Goal: Transaction & Acquisition: Purchase product/service

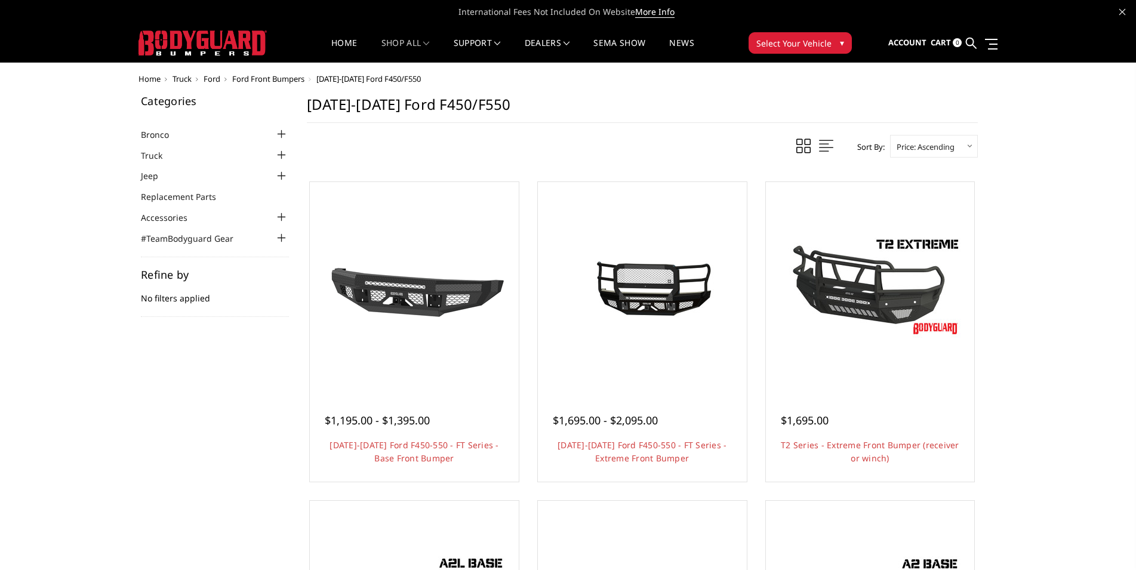
click at [280, 156] on div at bounding box center [282, 155] width 14 height 14
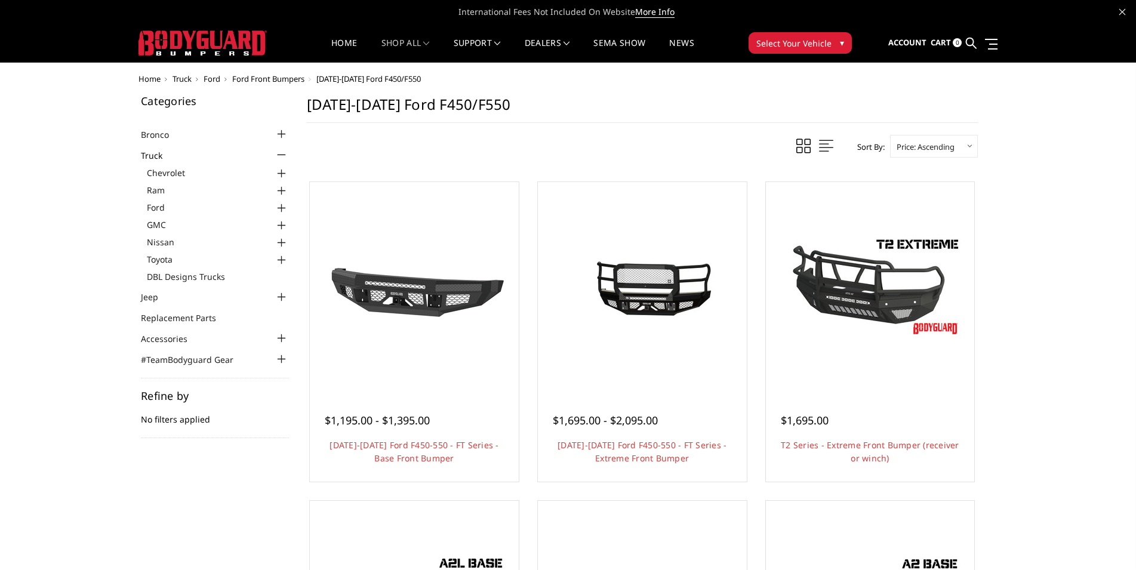
click at [282, 207] on div at bounding box center [282, 208] width 14 height 14
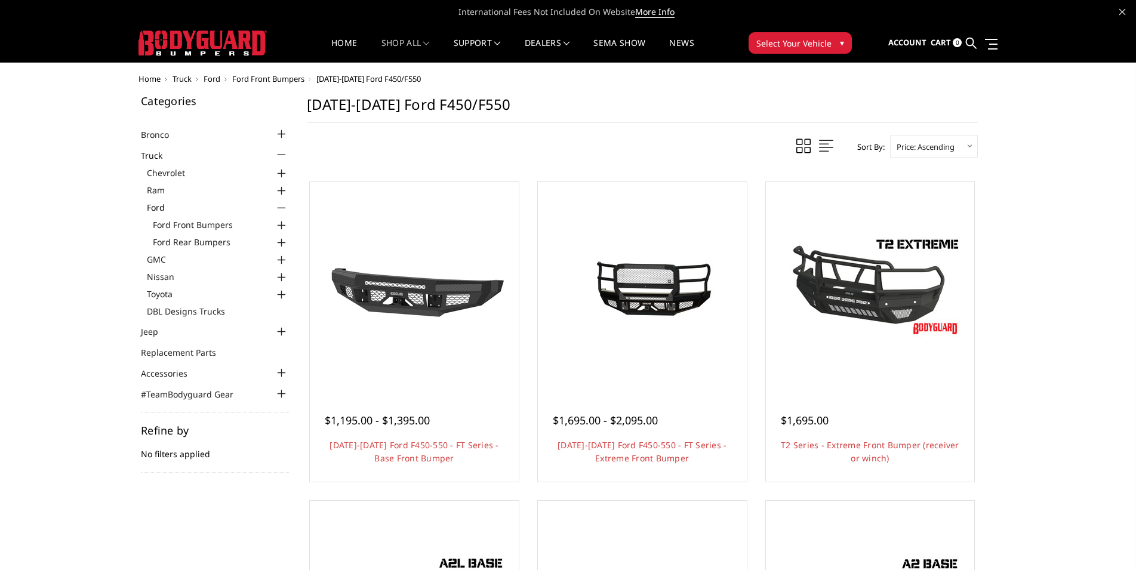
click at [284, 240] on div at bounding box center [282, 243] width 14 height 14
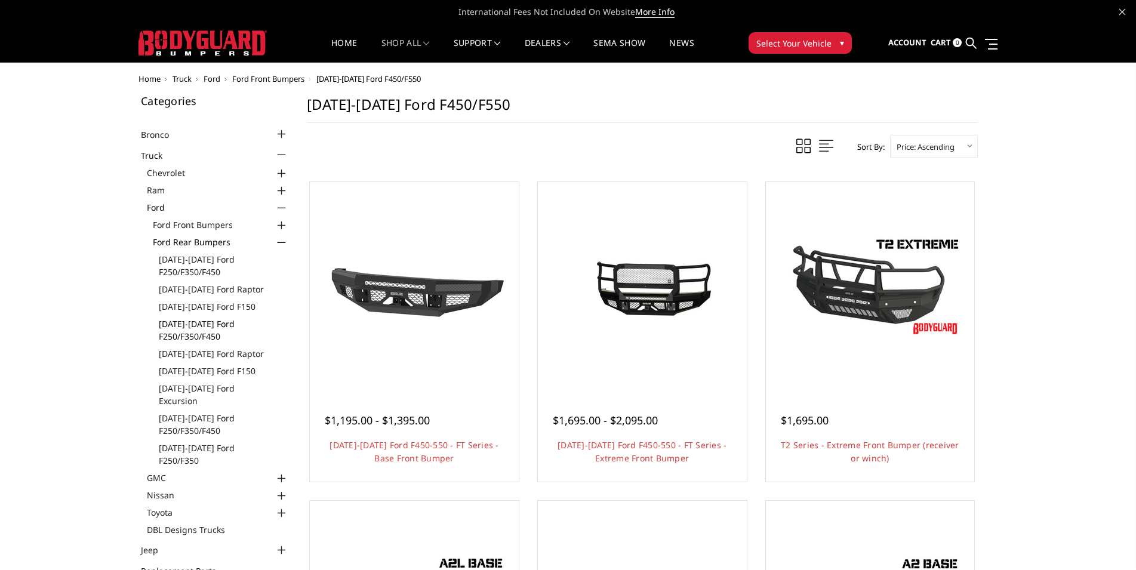
click at [193, 324] on link "[DATE]-[DATE] Ford F250/F350/F450" at bounding box center [224, 330] width 130 height 25
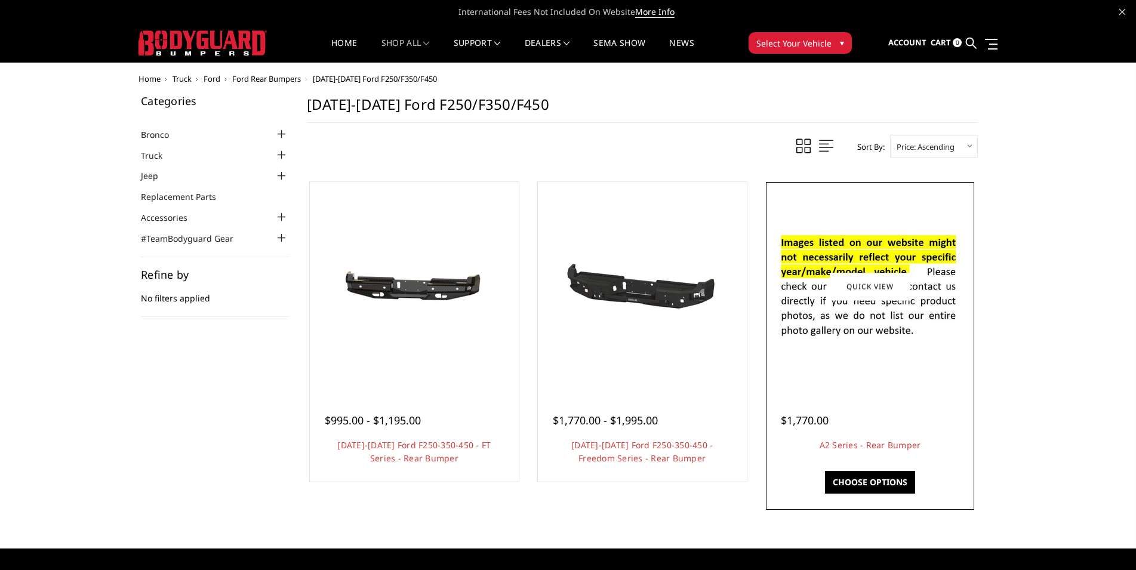
click at [887, 481] on link "Choose Options" at bounding box center [870, 482] width 90 height 23
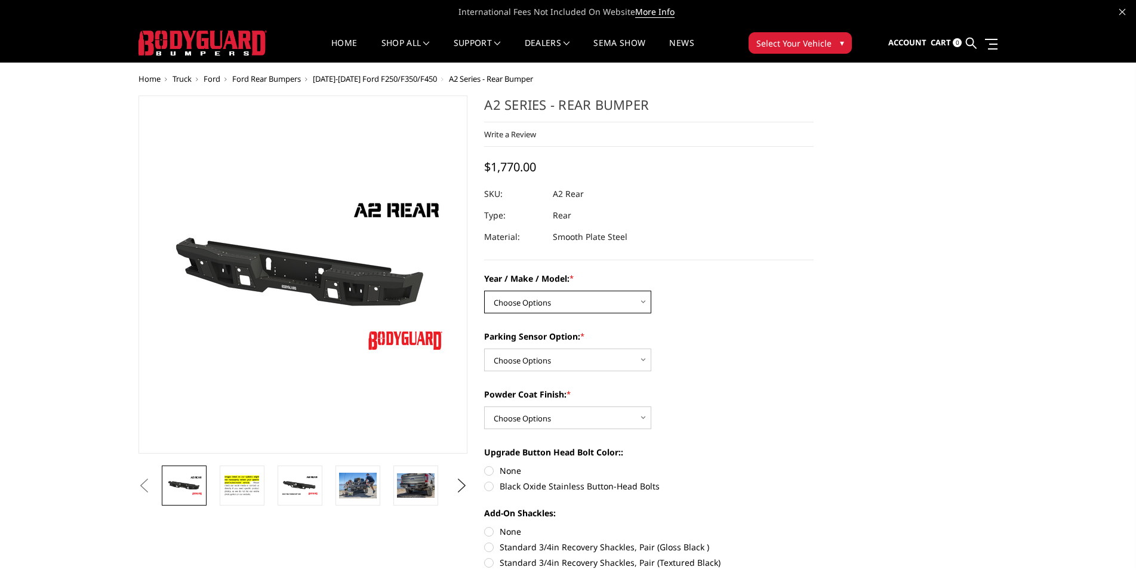
click at [484, 291] on select "Choose Options Chevrolet/GMC 20-24 2500 / 3500 Chevrolet/GMC 15-19 2500 / 3500 …" at bounding box center [567, 302] width 167 height 23
select select "1467"
click option "Ford 17-22 F250 / F350 / F450" at bounding box center [0, 0] width 0 height 0
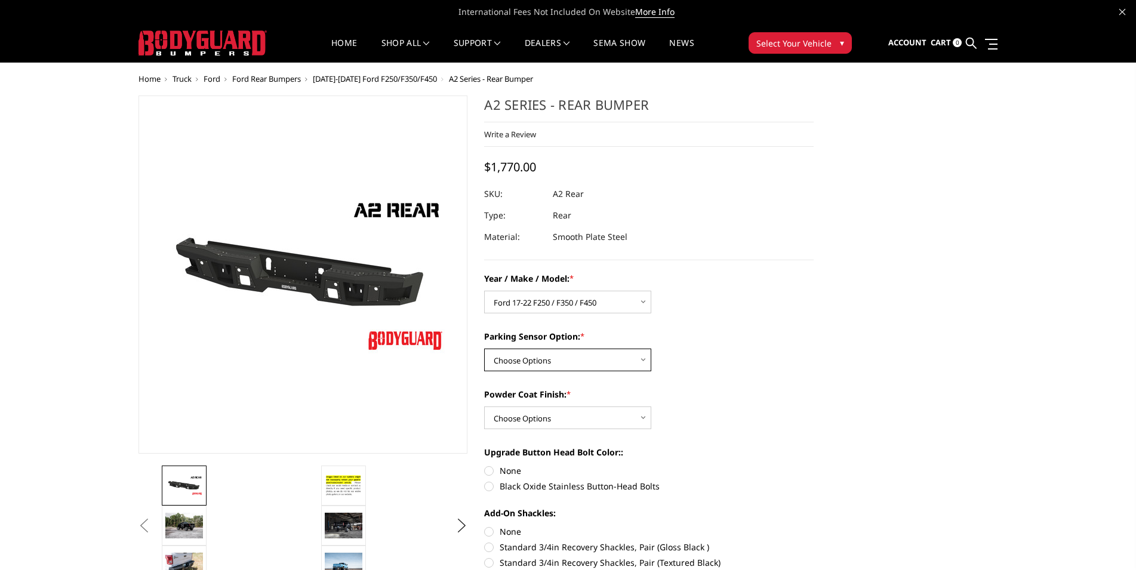
click at [484, 349] on select "Choose Options Yes - With sensor cutouts No - Without sensor cutouts" at bounding box center [567, 360] width 167 height 23
select select "564"
click option "Yes - With sensor cutouts" at bounding box center [0, 0] width 0 height 0
click at [484, 407] on select "Choose Options Bare metal (included) Texture black powder coat" at bounding box center [567, 418] width 167 height 23
select select "549"
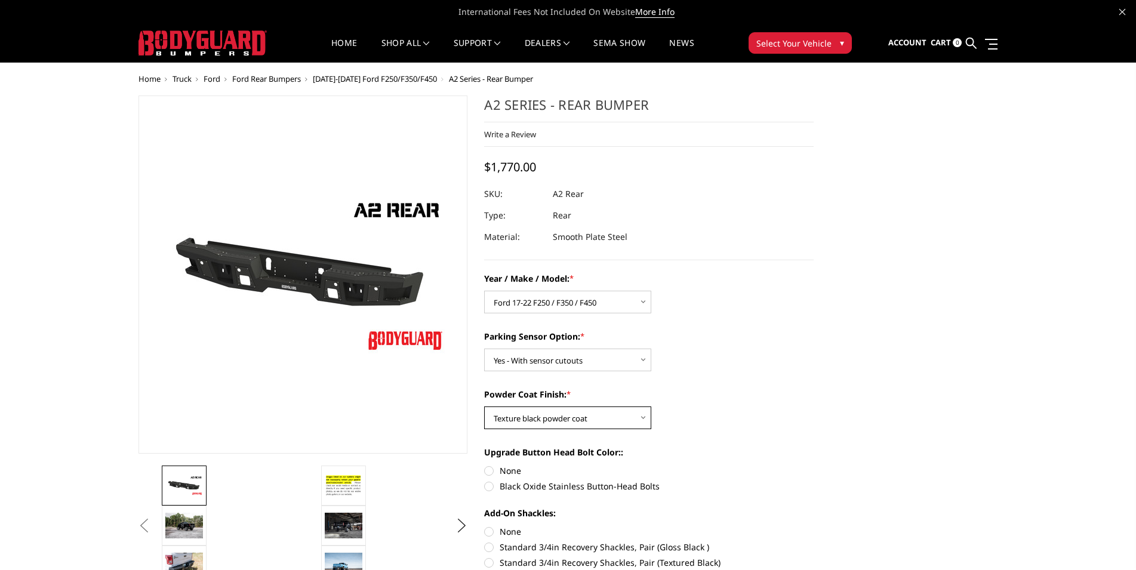
click option "Texture black powder coat" at bounding box center [0, 0] width 0 height 0
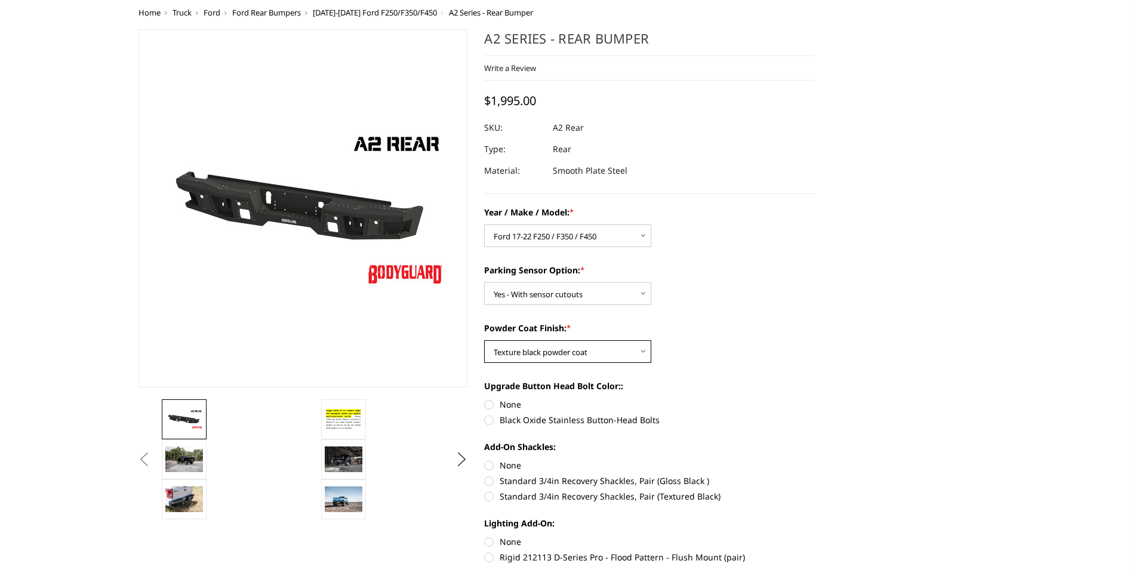
scroll to position [305, 0]
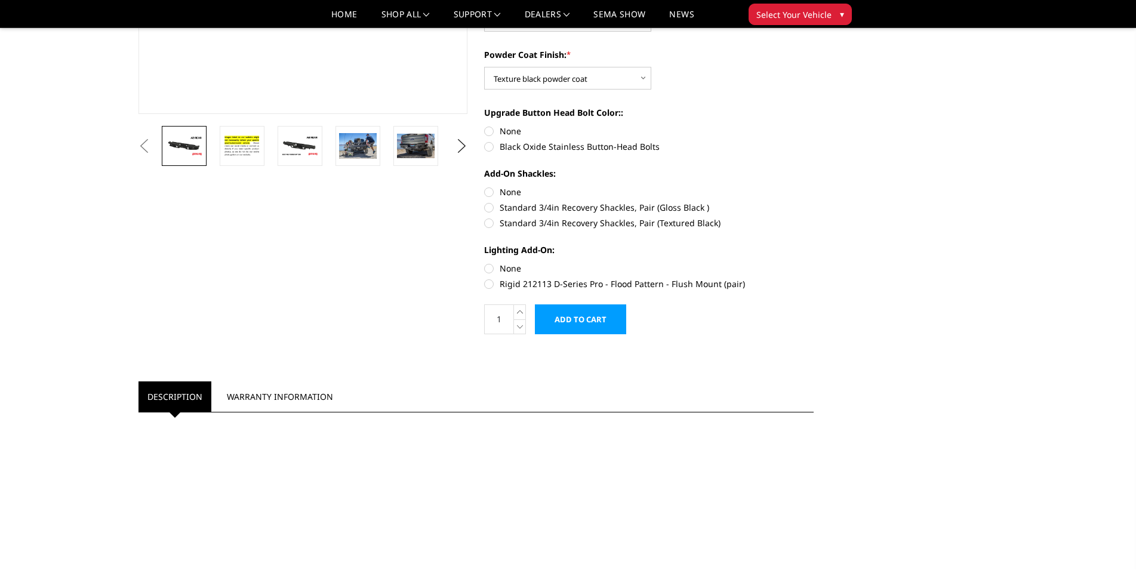
click at [493, 209] on label "Standard 3/4in Recovery Shackles, Pair (Gloss Black )" at bounding box center [649, 207] width 330 height 13
click at [814, 186] on input "Standard 3/4in Recovery Shackles, Pair (Gloss Black )" at bounding box center [814, 186] width 1 height 1
radio input "true"
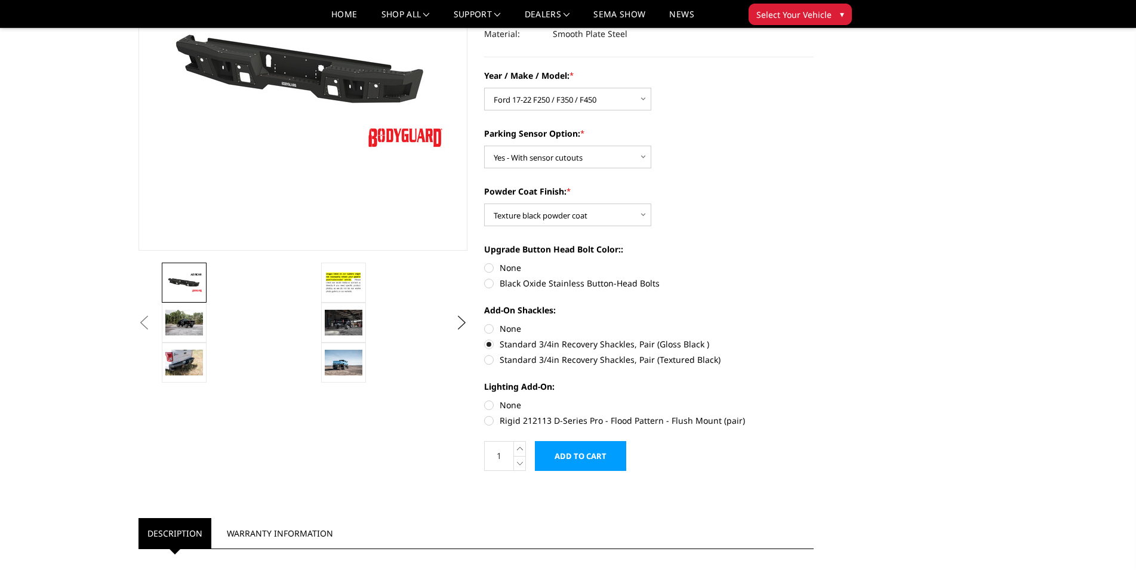
scroll to position [183, 0]
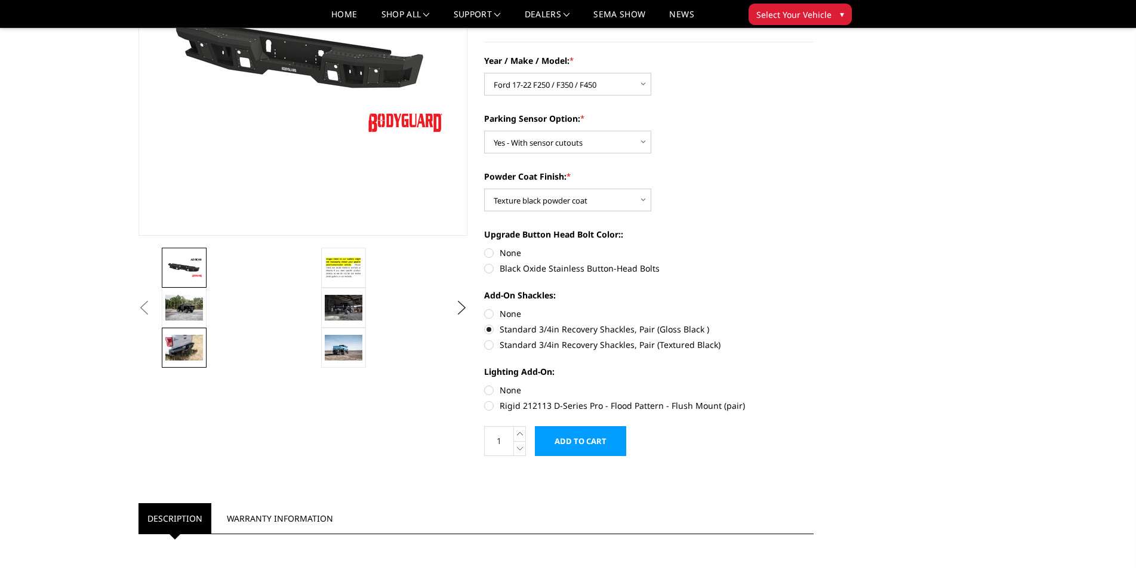
click at [191, 350] on img at bounding box center [184, 347] width 38 height 25
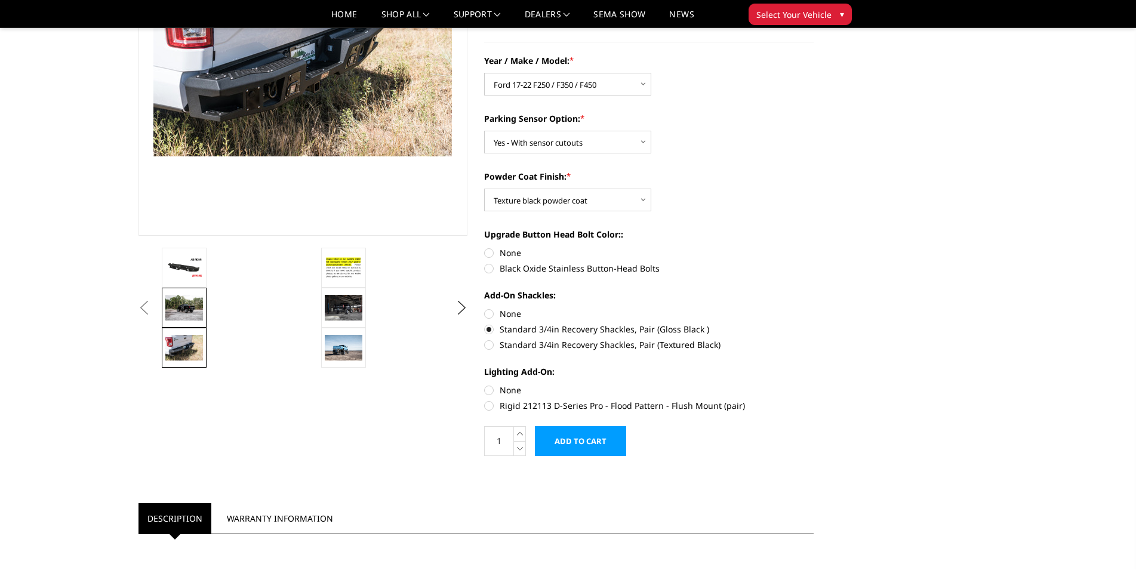
click at [194, 318] on img at bounding box center [184, 307] width 38 height 25
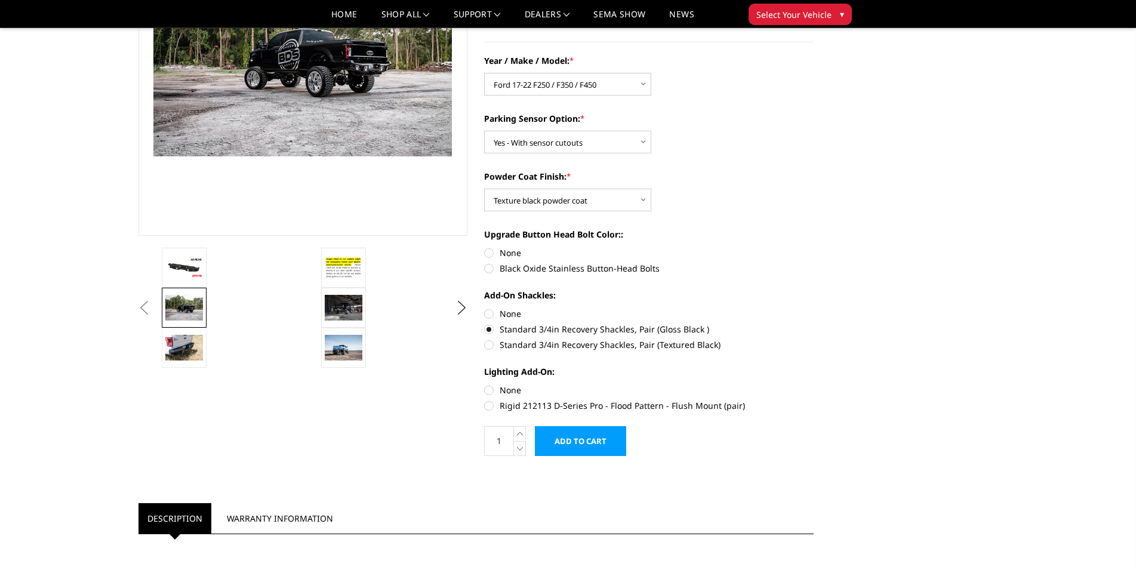
click at [489, 314] on label "None" at bounding box center [649, 314] width 330 height 13
click at [485, 308] on input "None" at bounding box center [484, 308] width 1 height 1
radio input "true"
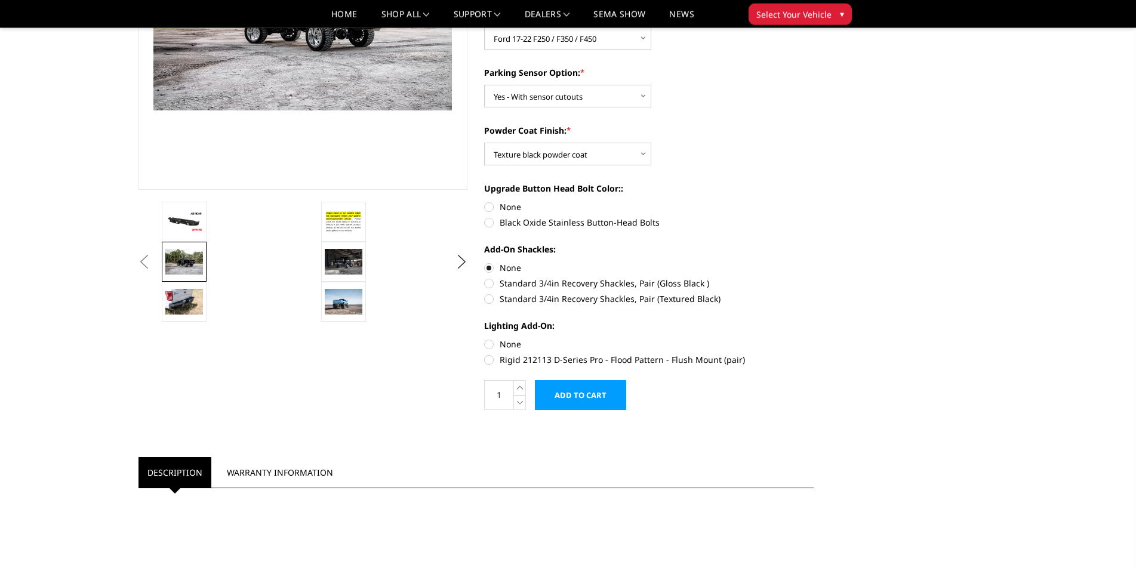
scroll to position [244, 0]
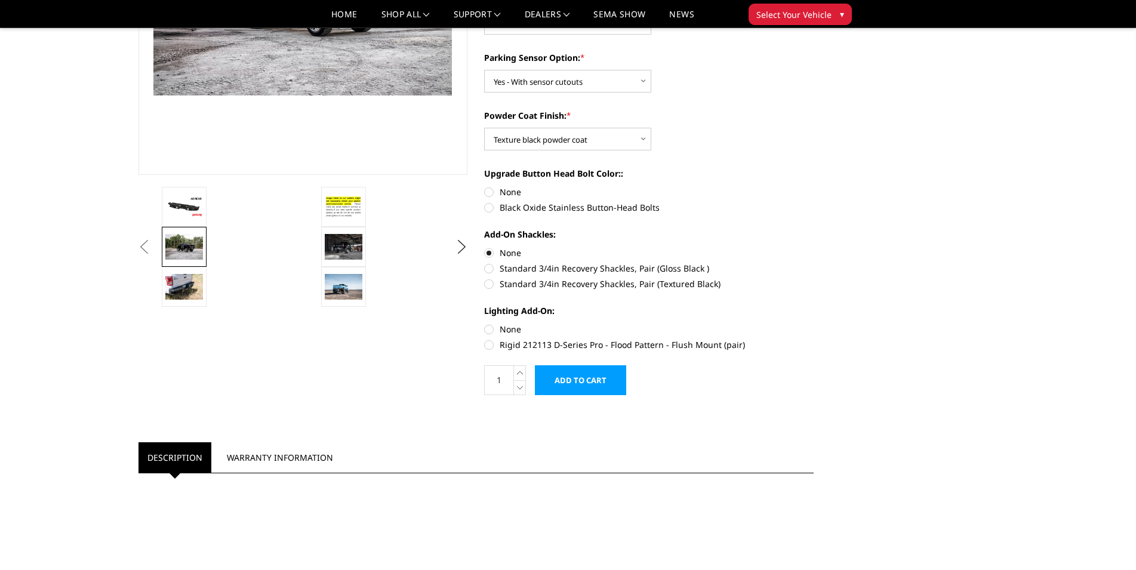
click at [490, 206] on label "Black Oxide Stainless Button-Head Bolts" at bounding box center [649, 207] width 330 height 13
click at [814, 186] on input "Black Oxide Stainless Button-Head Bolts" at bounding box center [814, 186] width 1 height 1
radio input "true"
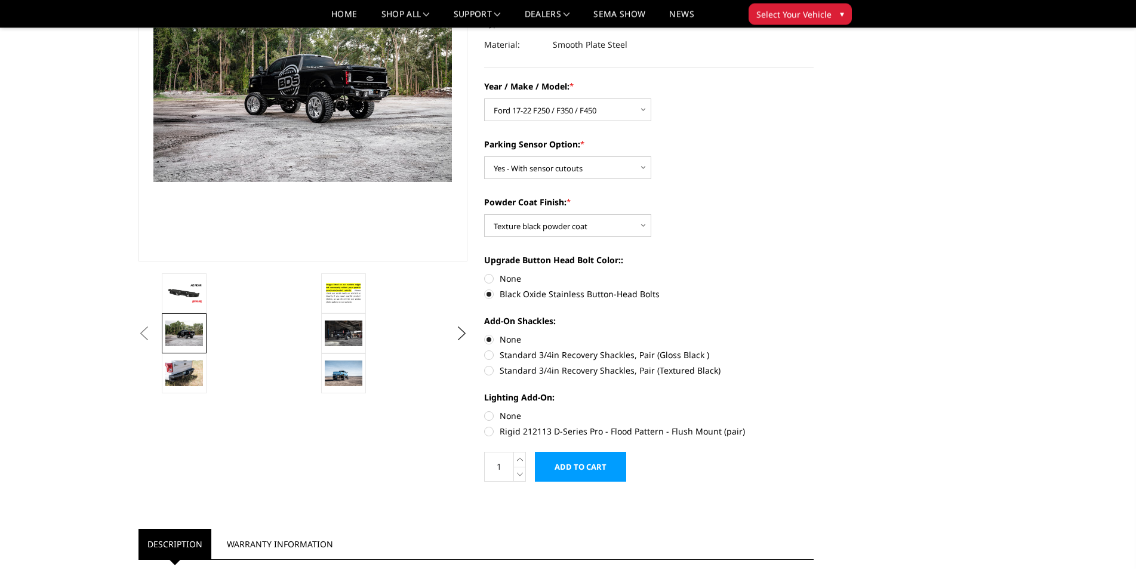
scroll to position [122, 0]
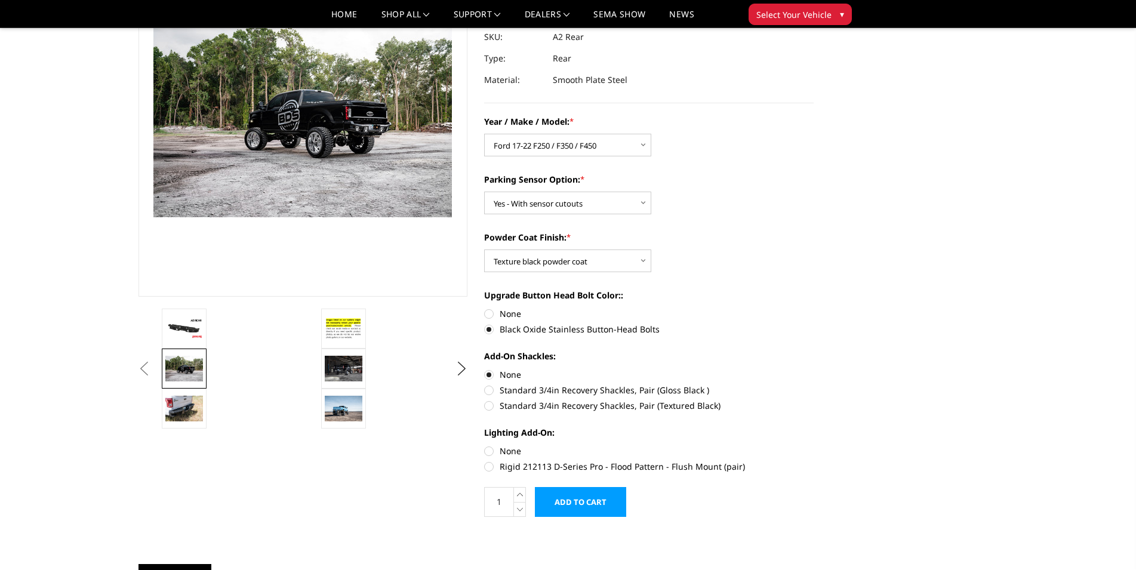
click at [489, 315] on label "None" at bounding box center [649, 314] width 330 height 13
click at [485, 308] on input "None" at bounding box center [484, 308] width 1 height 1
radio input "true"
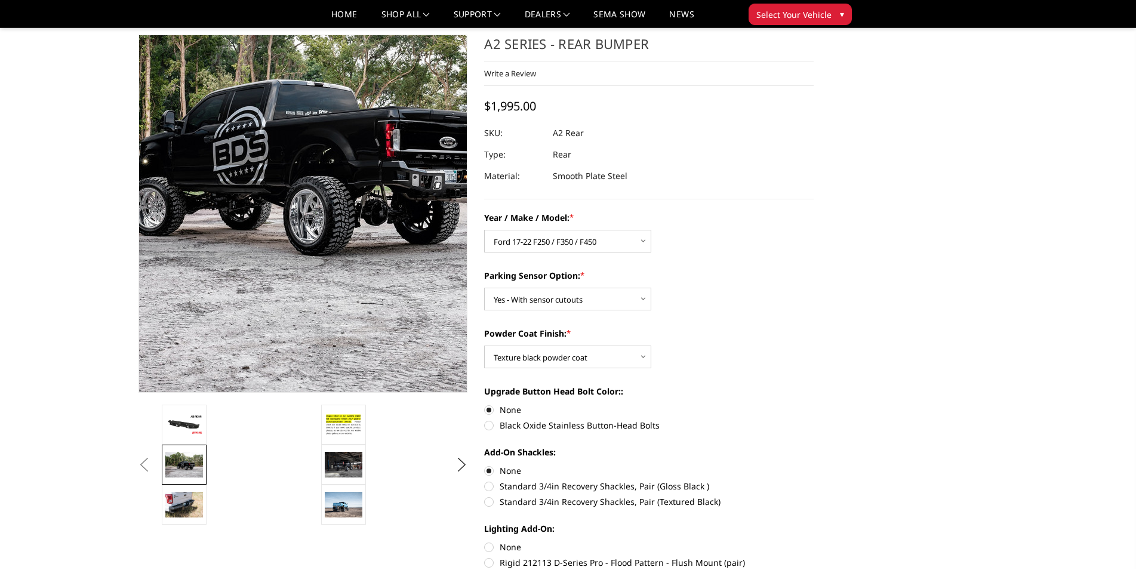
scroll to position [0, 0]
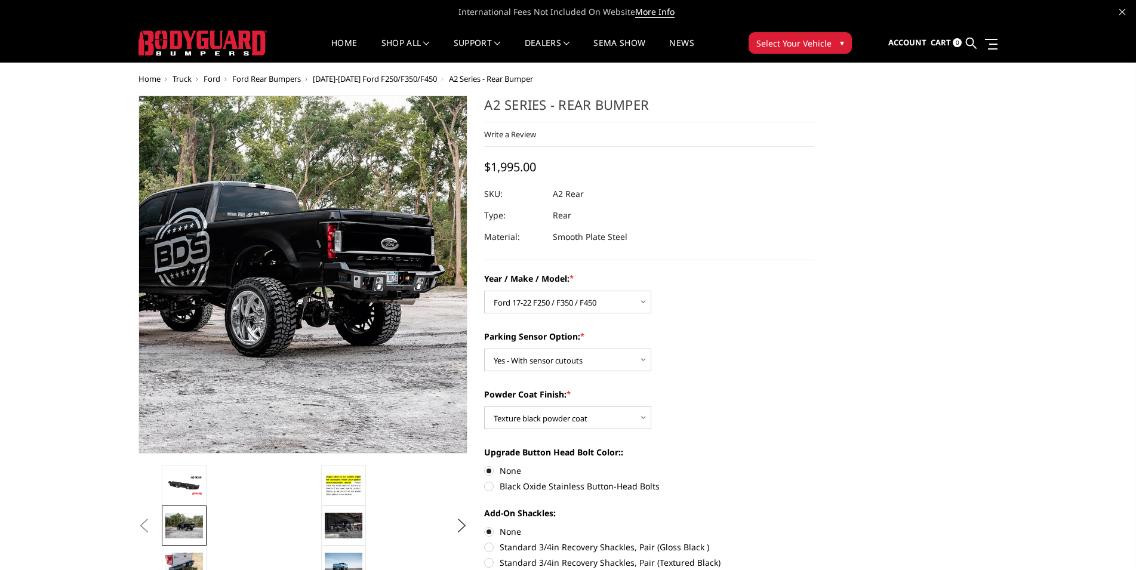
click at [368, 290] on img at bounding box center [217, 253] width 764 height 511
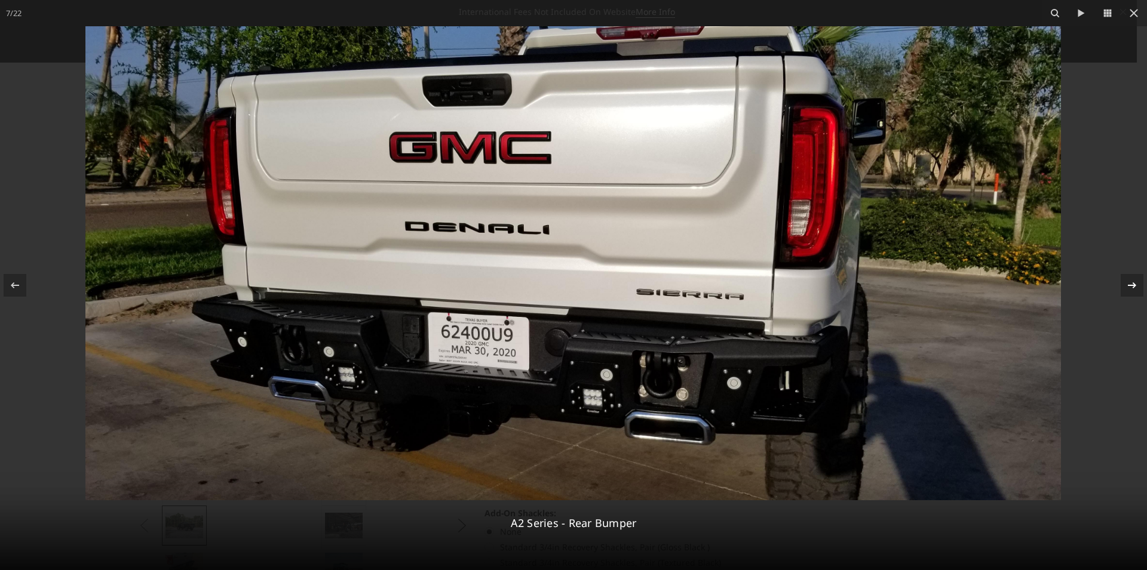
click at [1125, 282] on icon at bounding box center [1132, 285] width 14 height 14
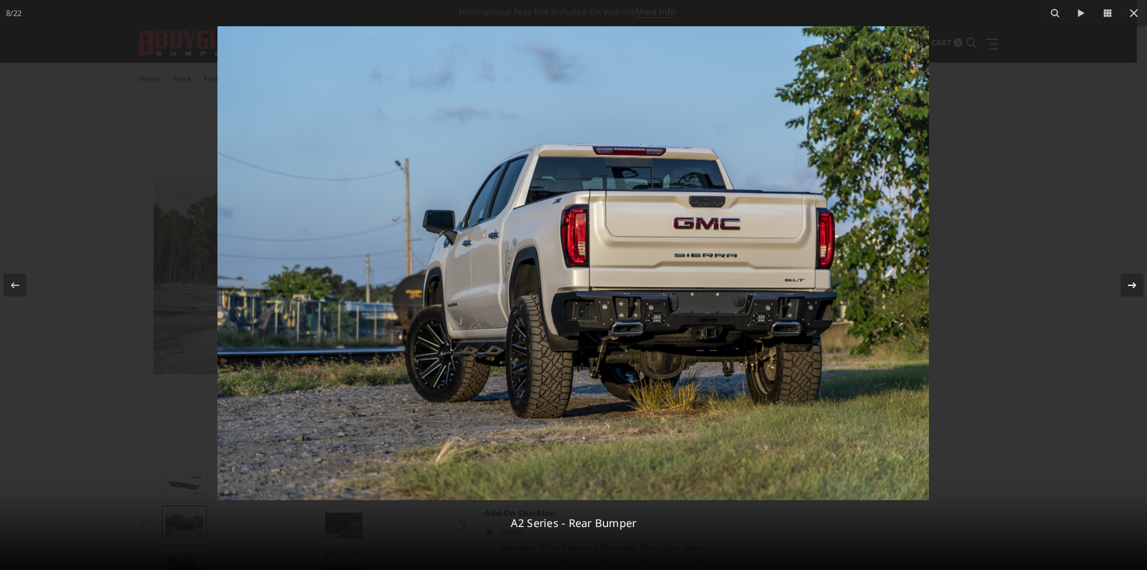
click at [1125, 286] on icon at bounding box center [1132, 285] width 14 height 14
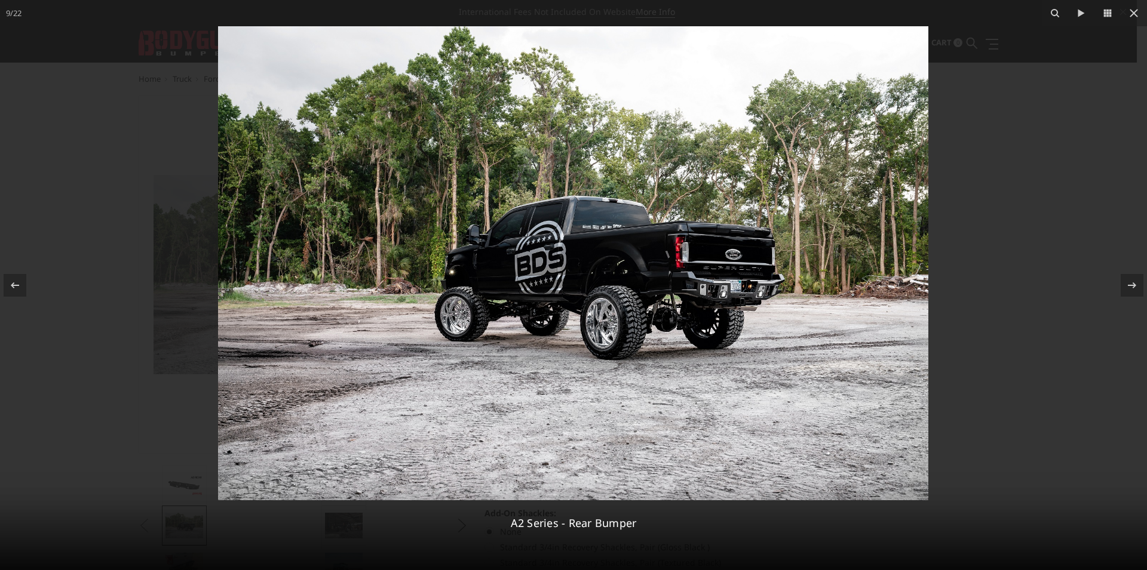
click at [745, 300] on img at bounding box center [573, 263] width 710 height 474
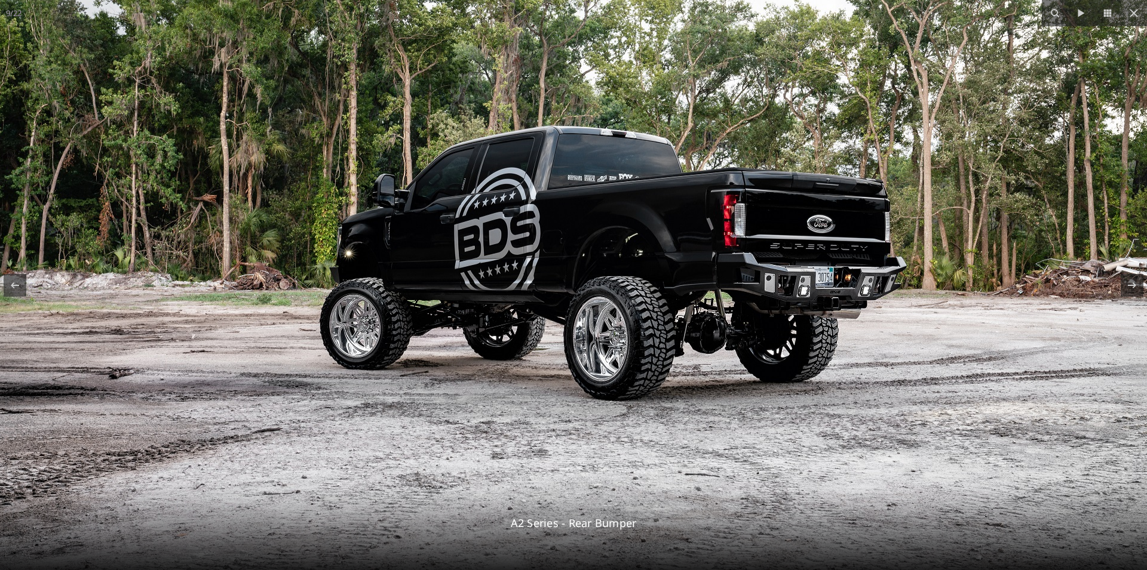
click at [745, 300] on img at bounding box center [552, 239] width 1190 height 794
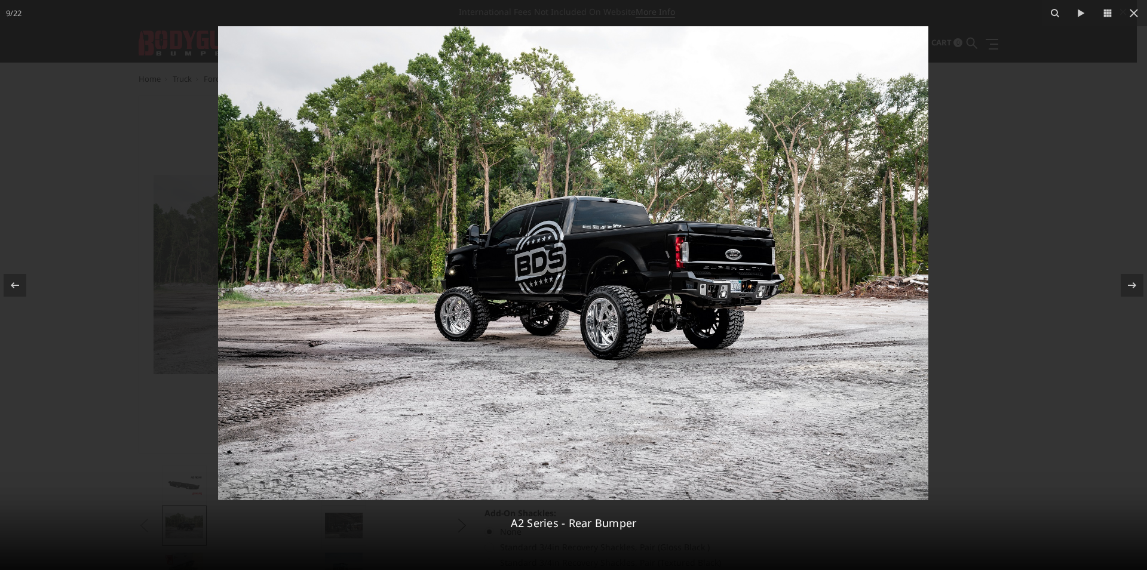
click at [745, 300] on img at bounding box center [573, 263] width 710 height 474
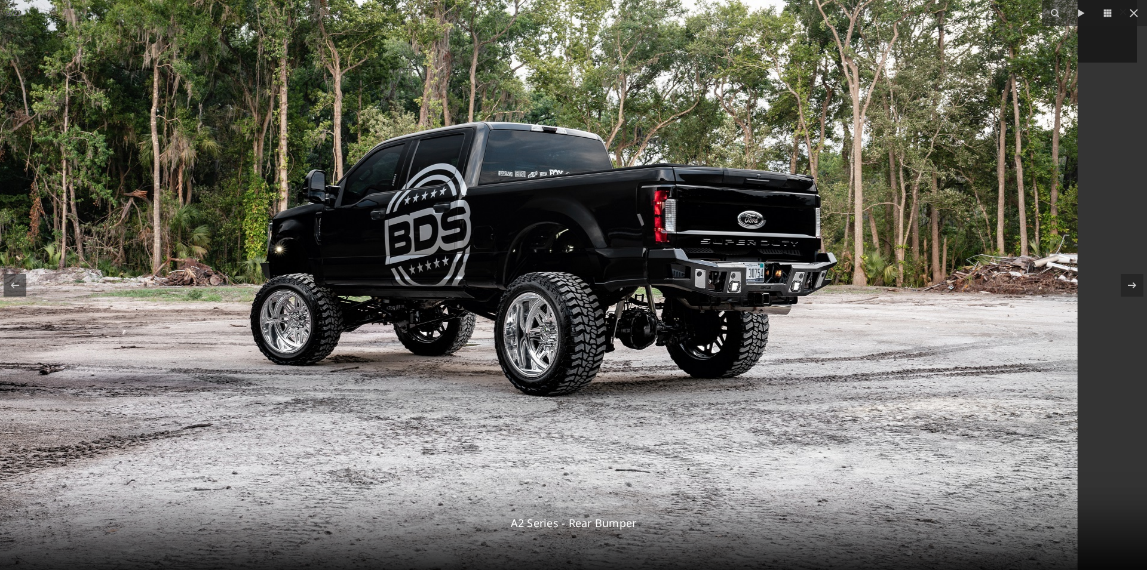
drag, startPoint x: 862, startPoint y: 379, endPoint x: 598, endPoint y: 379, distance: 264.0
click at [598, 379] on img at bounding box center [483, 235] width 1190 height 794
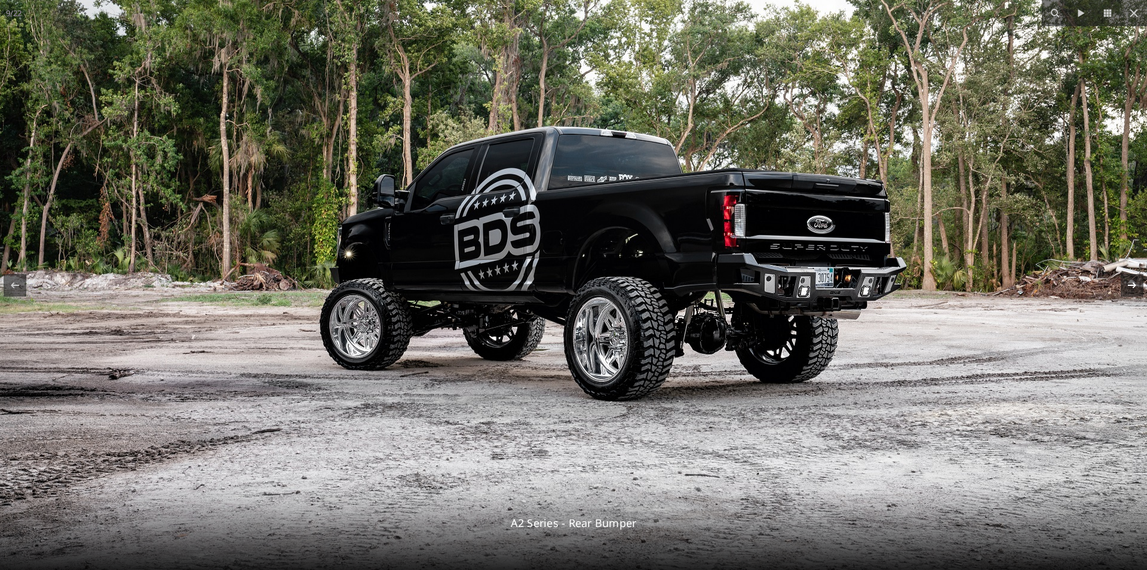
click at [1136, 287] on icon at bounding box center [1132, 285] width 14 height 14
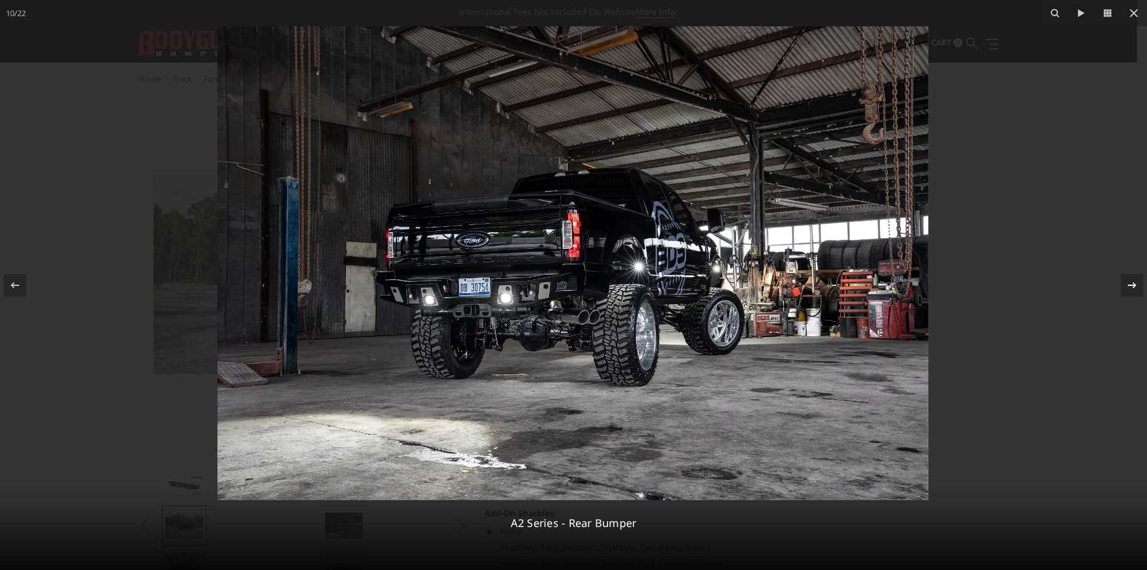
click at [1128, 287] on div "10 / 22 A2 Series - Rear Bumper" at bounding box center [573, 285] width 1147 height 570
click at [1134, 14] on icon at bounding box center [1133, 13] width 8 height 8
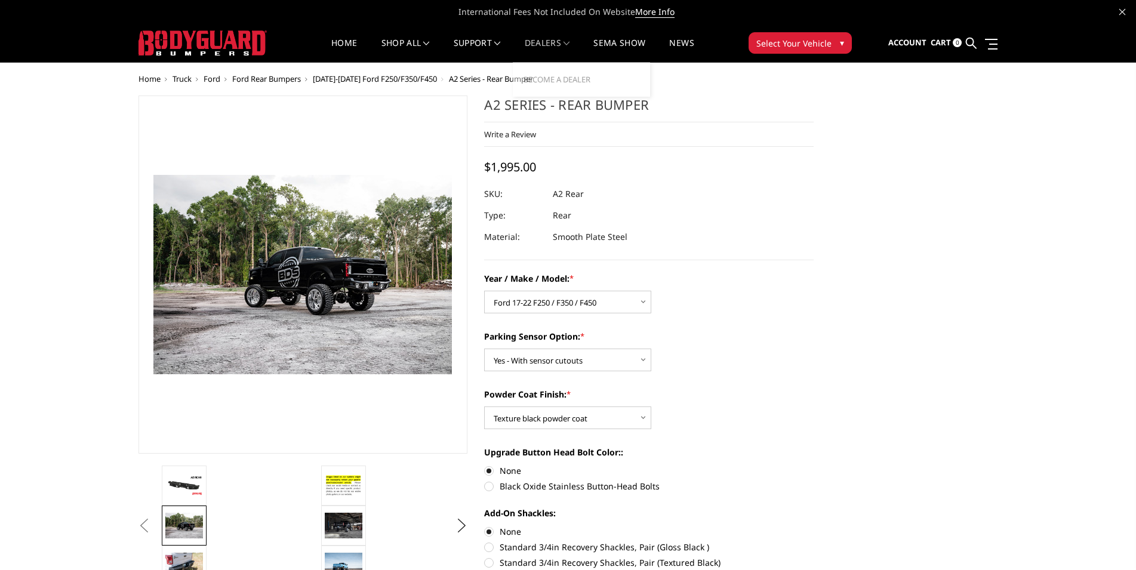
click at [570, 42] on span at bounding box center [567, 44] width 6 height 6
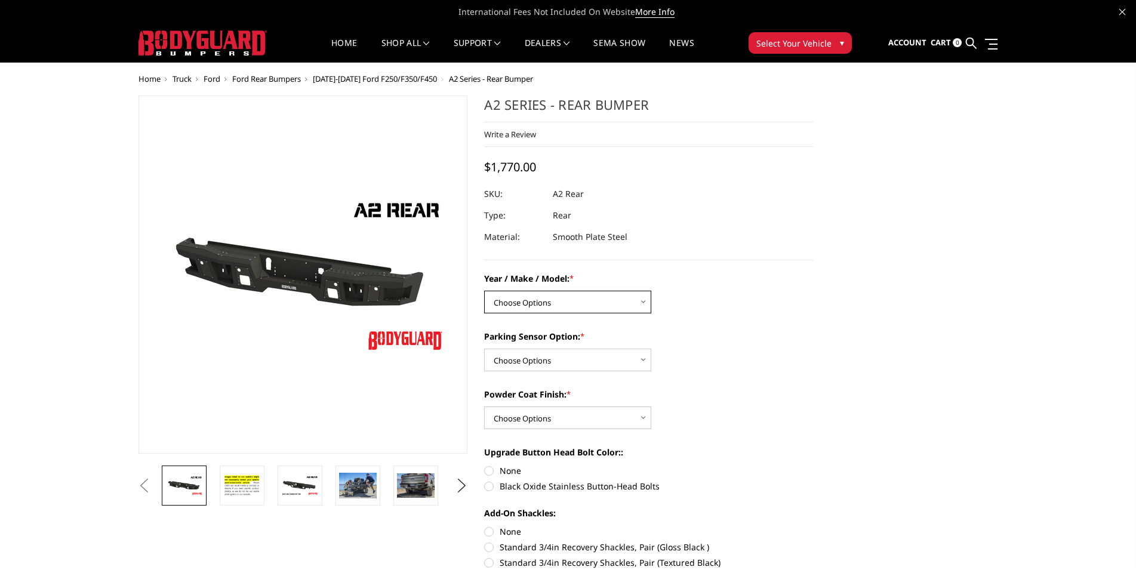
click at [484, 291] on select "Choose Options Chevrolet/GMC 20-24 2500 / 3500 Chevrolet/GMC 15-19 2500 / 3500 …" at bounding box center [567, 302] width 167 height 23
select select "1467"
click option "Ford 17-22 F250 / F350 / F450" at bounding box center [0, 0] width 0 height 0
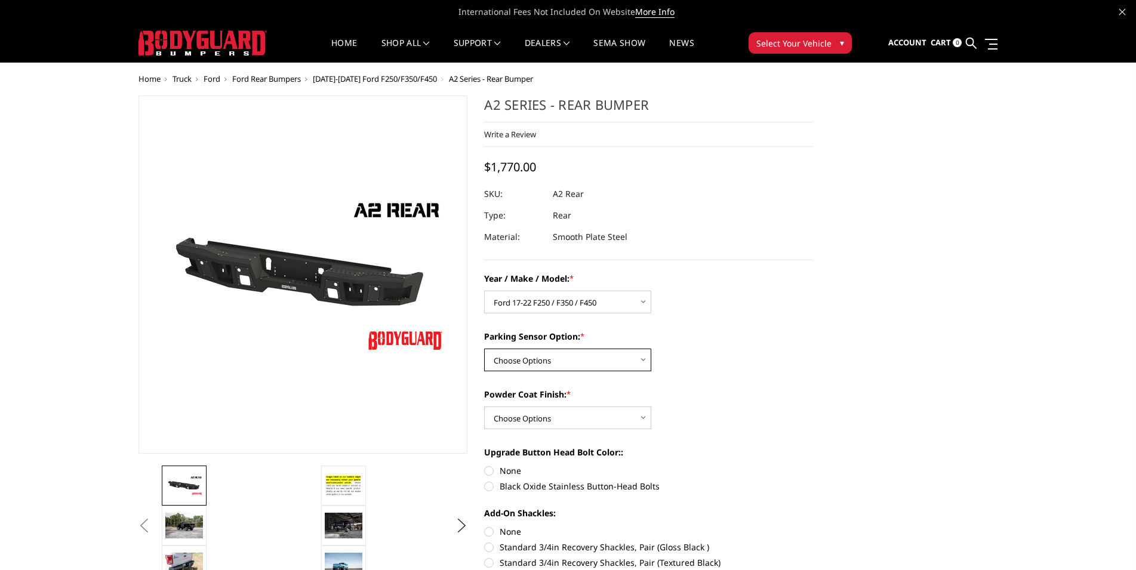
click at [484, 349] on select "Choose Options Yes - With sensor cutouts No - Without sensor cutouts" at bounding box center [567, 360] width 167 height 23
select select "564"
click option "Yes - With sensor cutouts" at bounding box center [0, 0] width 0 height 0
click at [484, 407] on select "Choose Options Bare metal (included) Texture black powder coat" at bounding box center [567, 418] width 167 height 23
select select "549"
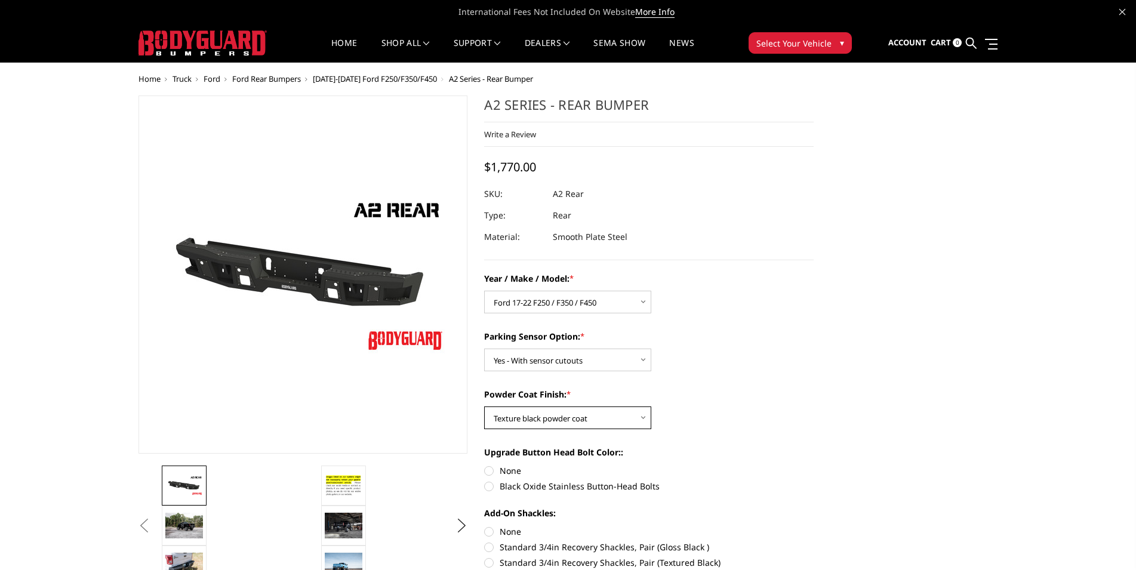
click option "Texture black powder coat" at bounding box center [0, 0] width 0 height 0
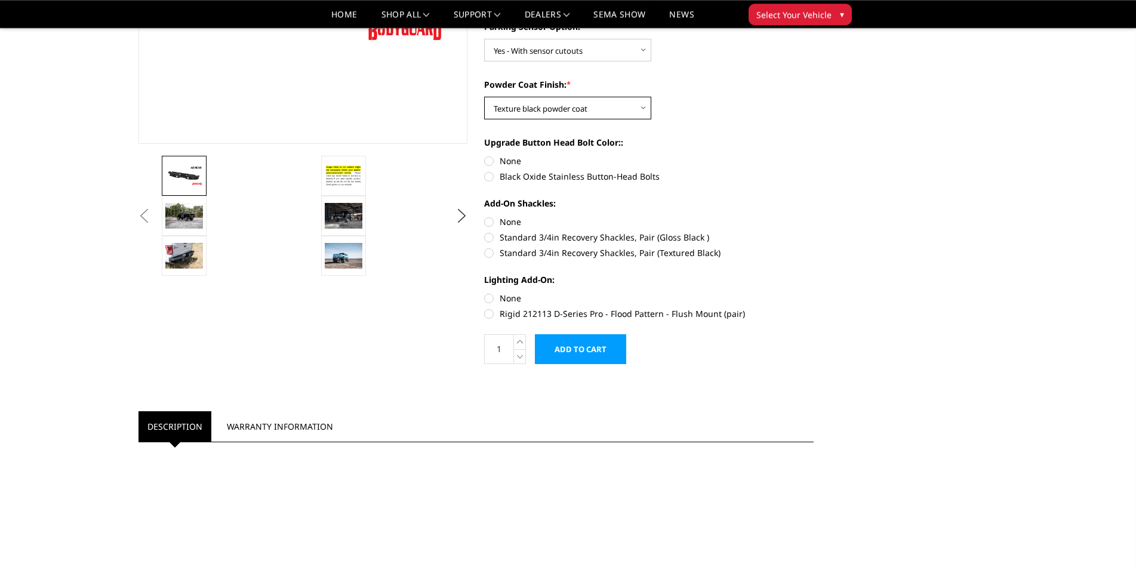
scroll to position [305, 0]
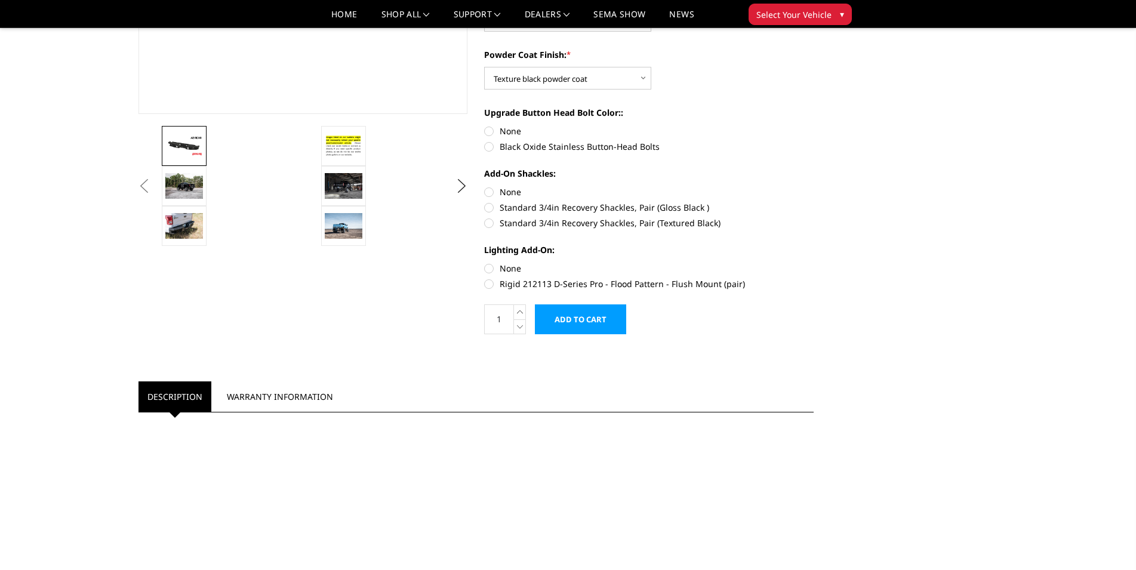
click at [487, 222] on label "Standard 3/4in Recovery Shackles, Pair (Textured Black)" at bounding box center [649, 223] width 330 height 13
click at [814, 202] on input "Standard 3/4in Recovery Shackles, Pair (Textured Black)" at bounding box center [814, 201] width 1 height 1
radio input "true"
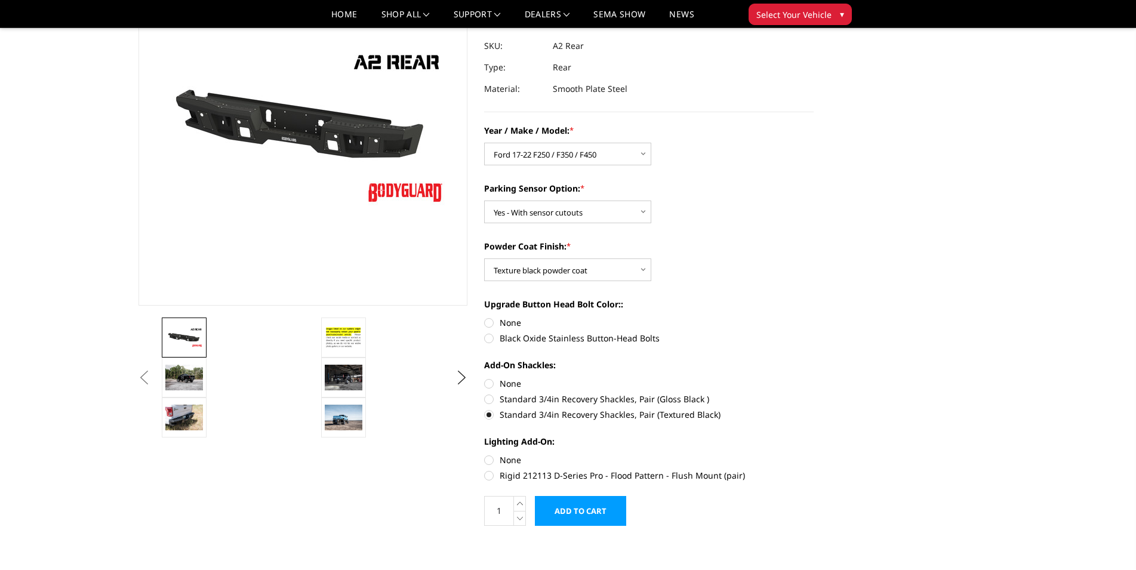
scroll to position [0, 0]
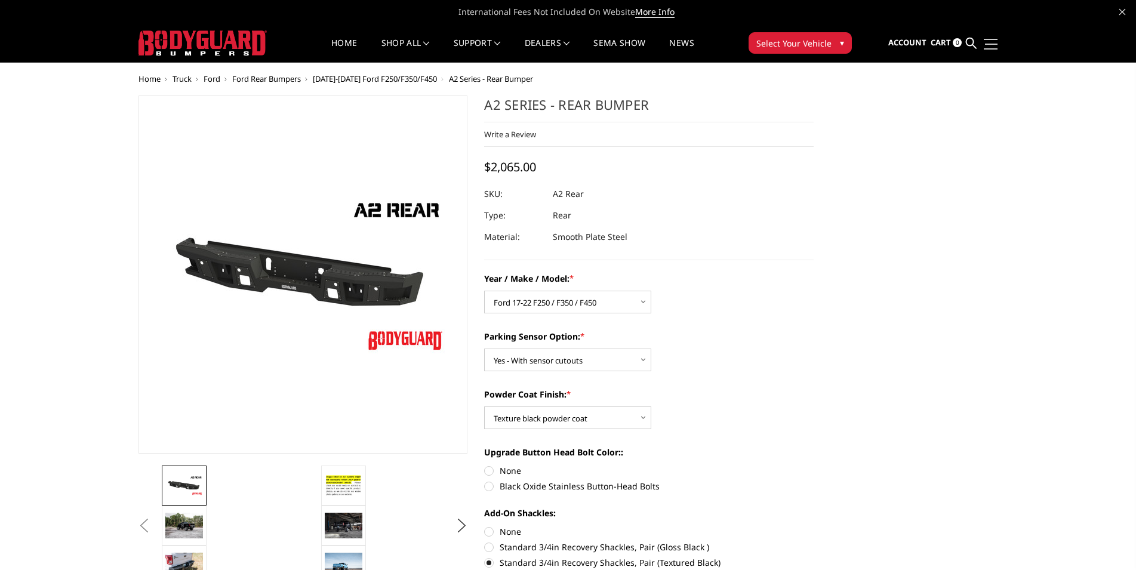
click at [994, 44] on span at bounding box center [991, 44] width 13 height 1
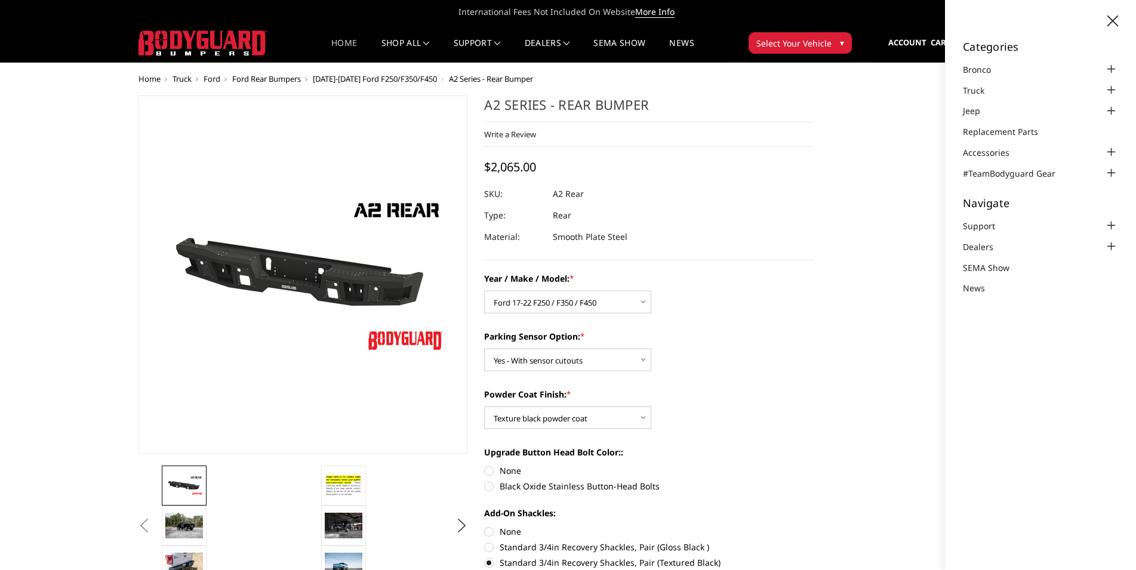
click at [331, 44] on link "Home" at bounding box center [344, 50] width 26 height 23
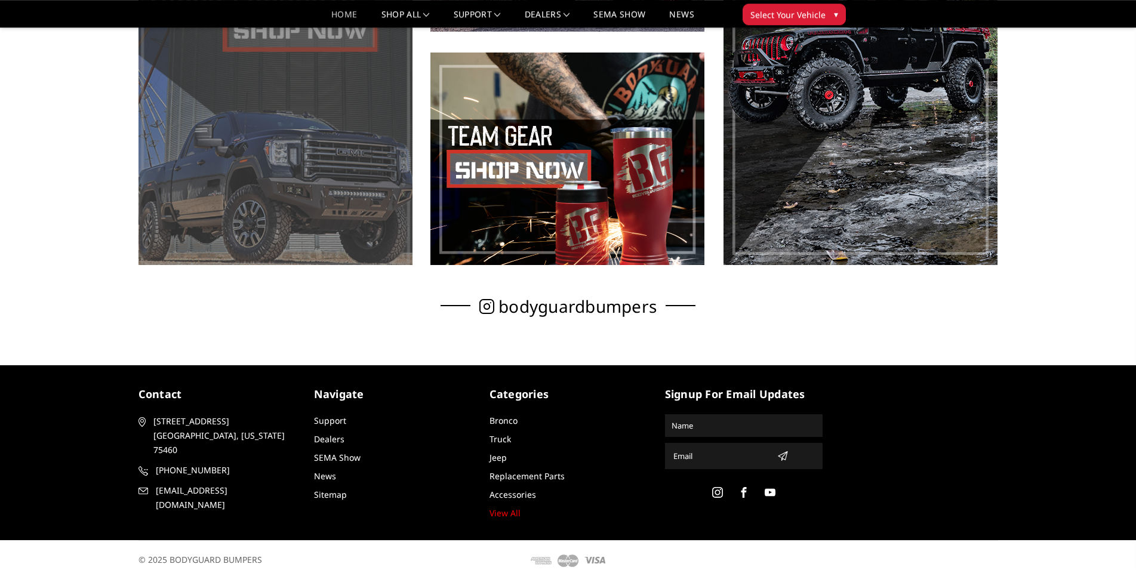
scroll to position [816, 0]
